Goal: Obtain resource: Download file/media

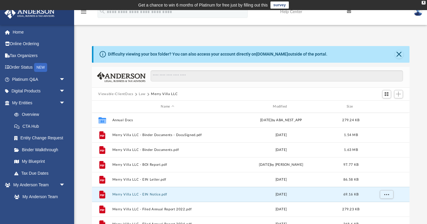
scroll to position [135, 318]
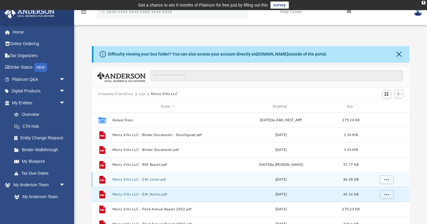
click at [238, 181] on div "Fri Aug 27 2021" at bounding box center [281, 179] width 111 height 5
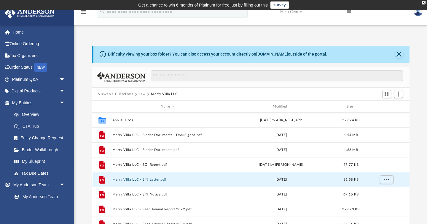
click at [238, 181] on div "Fri Aug 27 2021" at bounding box center [281, 179] width 111 height 5
click at [393, 176] on div "grid" at bounding box center [386, 179] width 42 height 11
click at [384, 180] on span "More options" at bounding box center [386, 179] width 5 height 3
click at [378, 190] on li "Preview" at bounding box center [381, 191] width 17 height 6
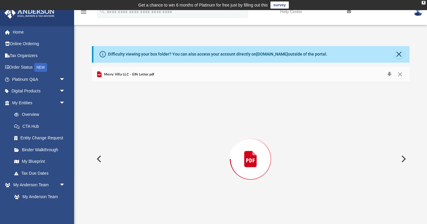
scroll to position [12, 0]
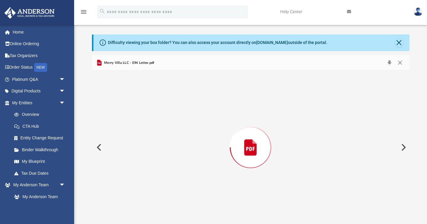
click at [378, 190] on div "Preview" at bounding box center [251, 147] width 318 height 153
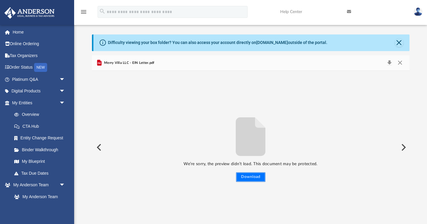
click at [251, 180] on button "Download" at bounding box center [250, 176] width 29 height 9
click at [139, 69] on div "Merry Villa LLC - EIN Letter.pdf" at bounding box center [251, 63] width 318 height 16
click at [390, 61] on button "Download" at bounding box center [389, 63] width 11 height 8
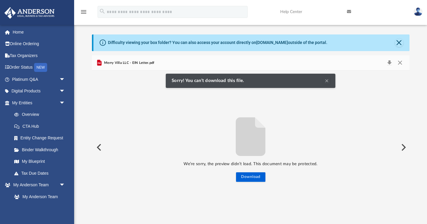
click at [327, 83] on button "Clear Notification" at bounding box center [326, 80] width 7 height 7
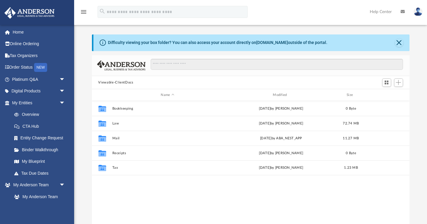
scroll to position [135, 318]
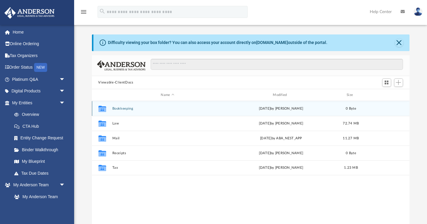
click at [105, 108] on icon "grid" at bounding box center [102, 109] width 8 height 5
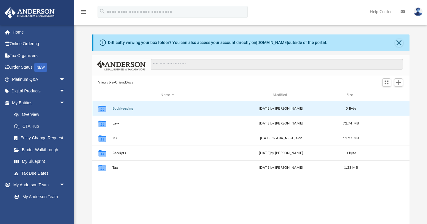
click at [105, 108] on icon "grid" at bounding box center [102, 109] width 8 height 5
click at [101, 108] on icon "grid" at bounding box center [102, 109] width 8 height 6
click at [25, 105] on link "My Entities arrow_drop_down" at bounding box center [39, 103] width 70 height 12
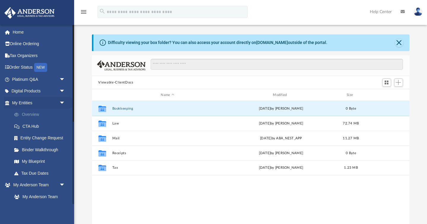
click at [27, 114] on link "Overview" at bounding box center [41, 115] width 66 height 12
click at [34, 113] on link "Overview" at bounding box center [41, 115] width 66 height 12
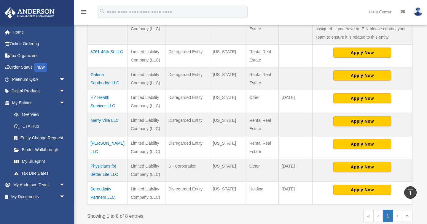
scroll to position [173, 0]
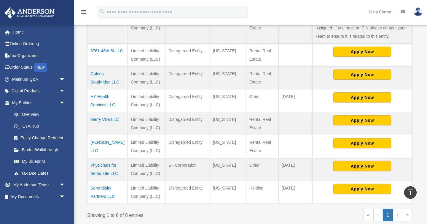
click at [111, 120] on td "Merry Villa LLC" at bounding box center [107, 123] width 40 height 23
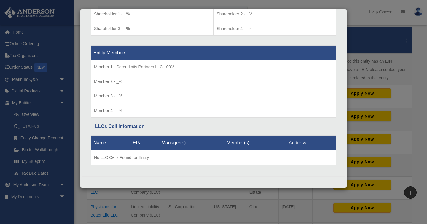
scroll to position [7, 0]
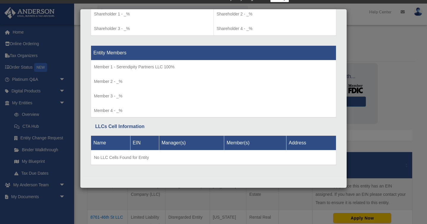
click at [5, 156] on div "Details × Articles Sent Organizational Date" at bounding box center [213, 112] width 427 height 224
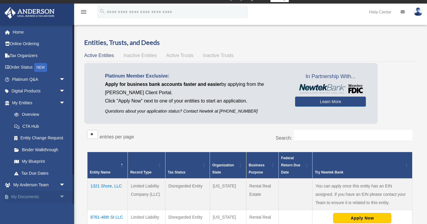
click at [47, 195] on link "My Documents arrow_drop_down" at bounding box center [39, 196] width 70 height 12
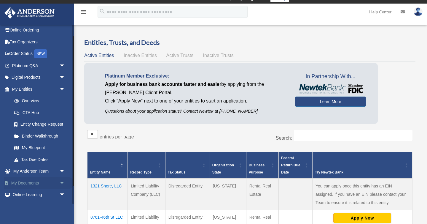
scroll to position [35, 0]
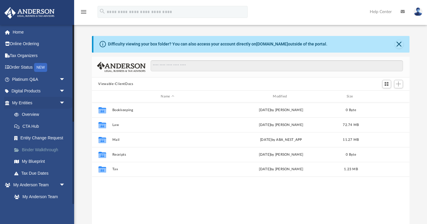
scroll to position [135, 318]
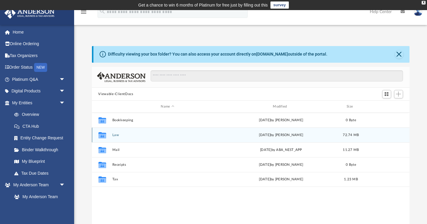
click at [139, 134] on button "Law" at bounding box center [167, 135] width 111 height 4
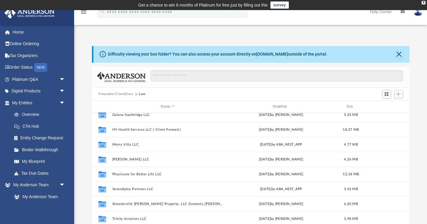
scroll to position [20, 0]
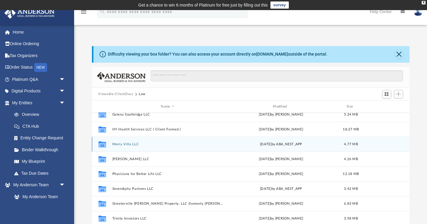
click at [134, 143] on button "Merry Villa LLC" at bounding box center [167, 144] width 111 height 4
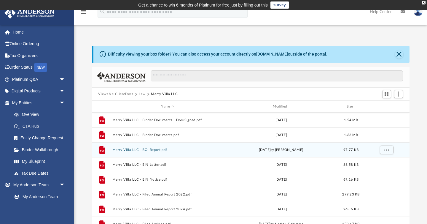
scroll to position [15, 0]
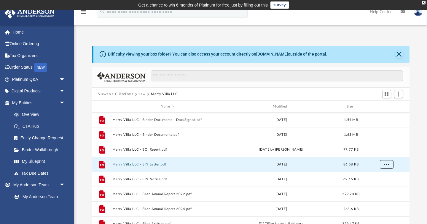
click at [385, 163] on span "More options" at bounding box center [386, 164] width 5 height 3
click at [378, 175] on li "Preview" at bounding box center [381, 176] width 17 height 6
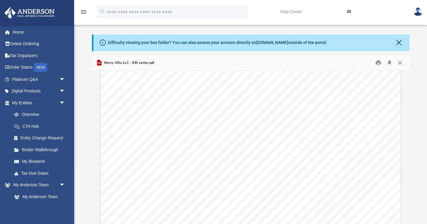
scroll to position [645, 0]
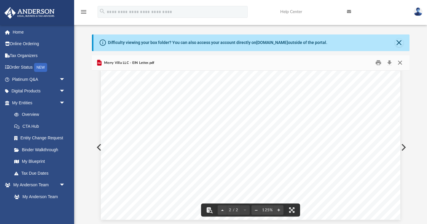
click at [398, 64] on button "Close" at bounding box center [400, 62] width 11 height 9
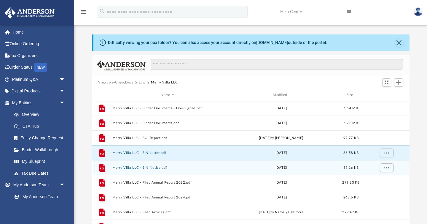
click at [161, 166] on button "Merry Villa LLC - EIN Notice.pdf" at bounding box center [167, 167] width 111 height 4
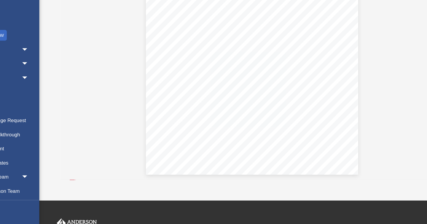
scroll to position [51, 0]
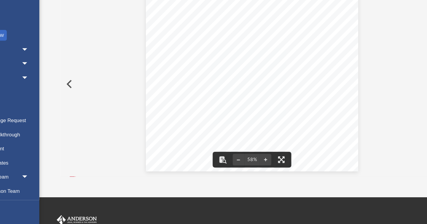
click at [99, 109] on button "Preview" at bounding box center [98, 107] width 13 height 17
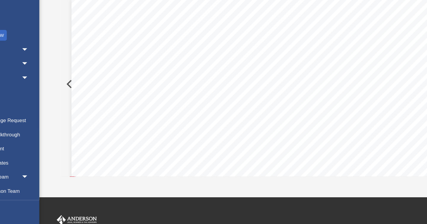
scroll to position [397, 0]
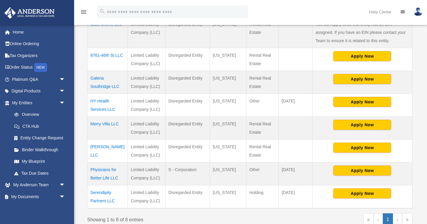
scroll to position [172, 0]
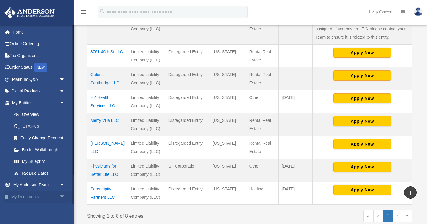
click at [32, 196] on link "My Documents arrow_drop_down" at bounding box center [39, 196] width 70 height 12
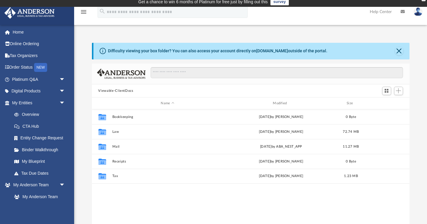
scroll to position [4, 0]
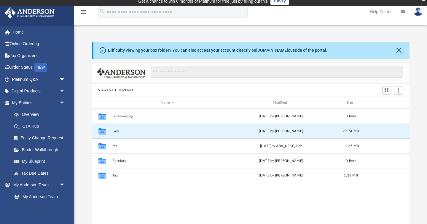
click at [116, 131] on button "Law" at bounding box center [167, 131] width 111 height 4
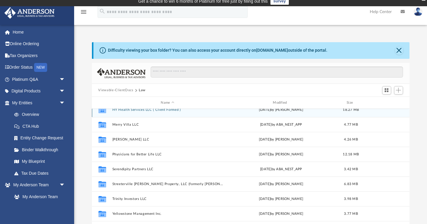
scroll to position [40, 0]
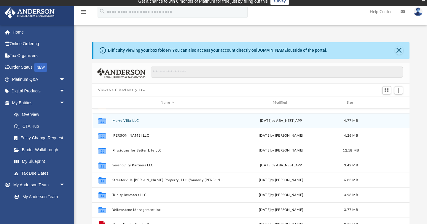
click at [129, 120] on button "Merry Villa LLC" at bounding box center [167, 121] width 111 height 4
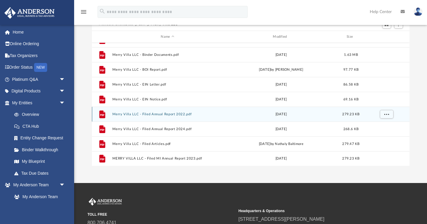
scroll to position [70, 0]
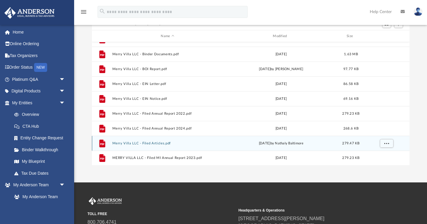
click at [159, 142] on button "Merry Villa LLC - Filed Articles.pdf" at bounding box center [167, 143] width 111 height 4
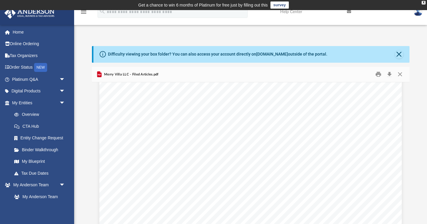
scroll to position [0, 0]
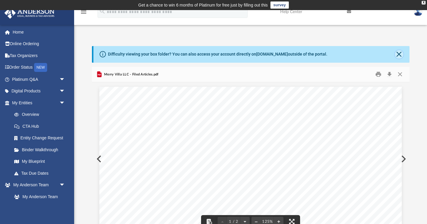
click at [401, 53] on button "Close" at bounding box center [399, 54] width 8 height 8
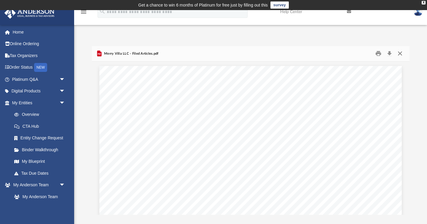
click at [401, 54] on button "Close" at bounding box center [400, 53] width 11 height 9
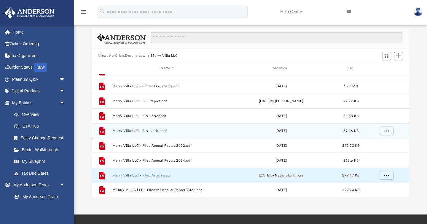
scroll to position [18, 0]
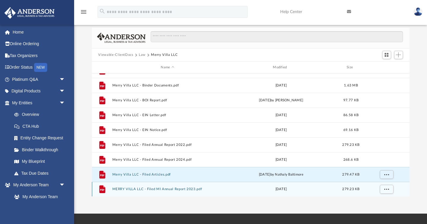
click at [171, 187] on button "MERRY VILLA LLC - Filed MI Annual Report 2023.pdf" at bounding box center [167, 189] width 111 height 4
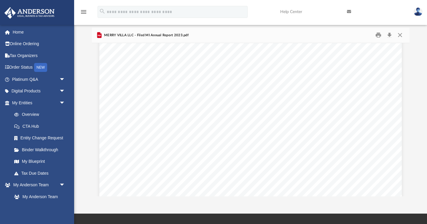
scroll to position [642, 0]
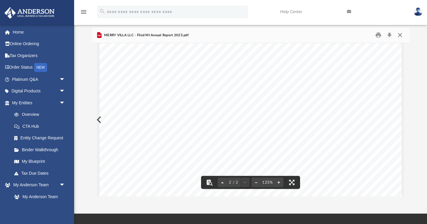
click at [403, 37] on button "Close" at bounding box center [400, 35] width 11 height 9
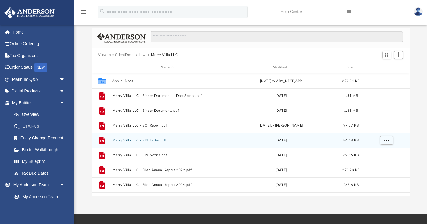
scroll to position [7, 0]
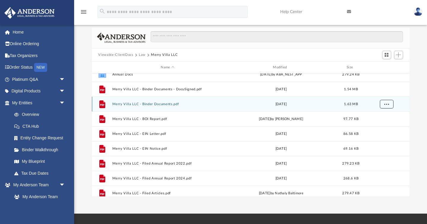
click at [387, 103] on span "More options" at bounding box center [386, 103] width 5 height 3
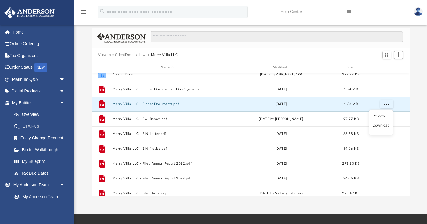
click at [383, 116] on li "Preview" at bounding box center [381, 116] width 17 height 6
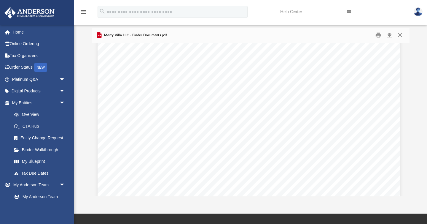
scroll to position [1348, 2]
